Goal: Book appointment/travel/reservation

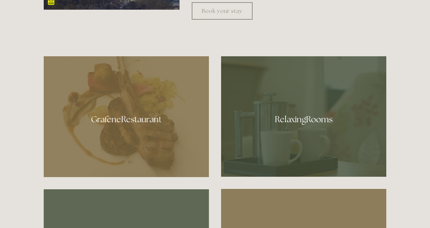
scroll to position [355, 0]
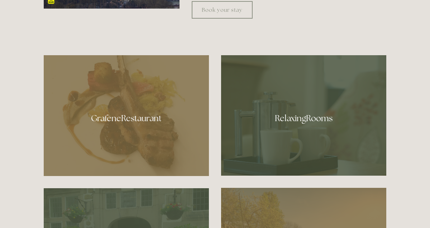
click at [160, 129] on div at bounding box center [126, 115] width 165 height 121
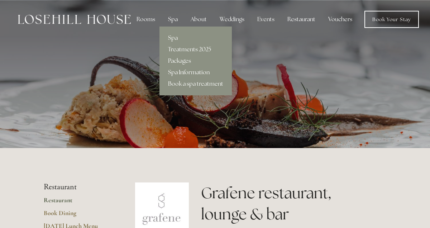
click at [181, 72] on link "Spa Information" at bounding box center [195, 72] width 72 height 11
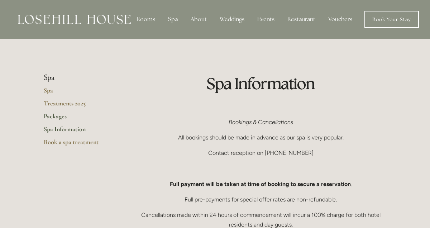
click at [58, 116] on link "Packages" at bounding box center [78, 118] width 68 height 13
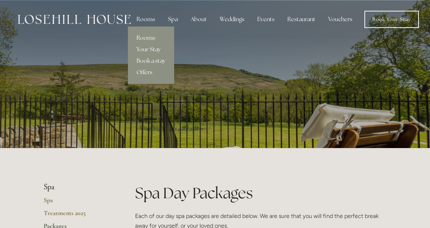
click at [146, 38] on link "Rooms" at bounding box center [151, 37] width 46 height 11
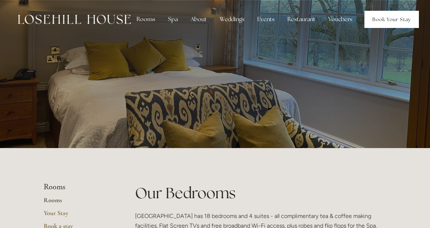
click at [379, 21] on link "Book Your Stay" at bounding box center [391, 19] width 54 height 17
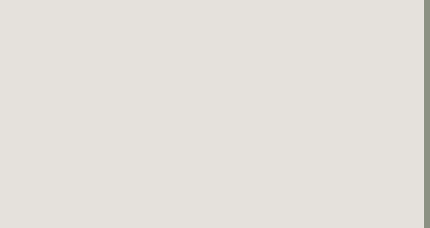
scroll to position [1459, 6]
